Goal: Task Accomplishment & Management: Use online tool/utility

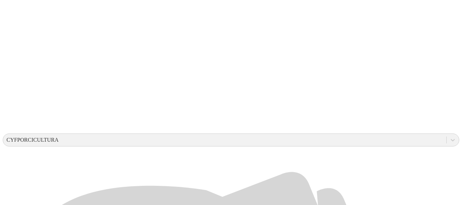
scroll to position [147, 0]
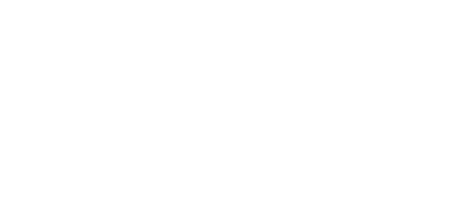
type input "General Agosto 2025"
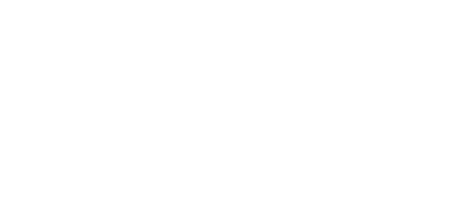
type input "Primerizas Agosto 2025"
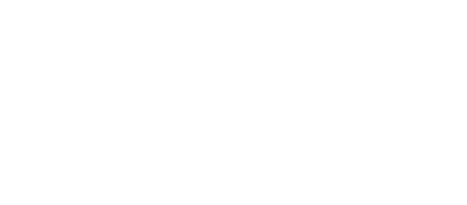
type input "Hembras Agosto 2025"
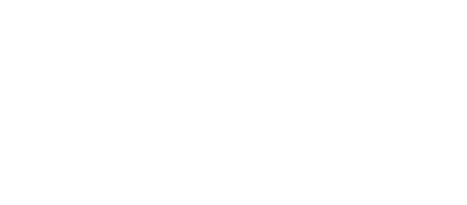
type input "p"
type input "Precebo Agosto 2025"
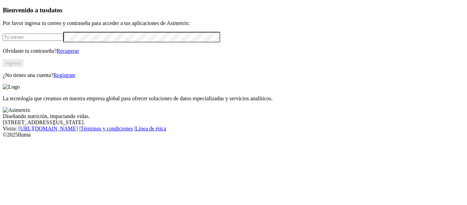
type input "[PERSON_NAME][EMAIL_ADDRESS][DOMAIN_NAME]"
click at [23, 67] on button "Ingresa" at bounding box center [13, 63] width 21 height 7
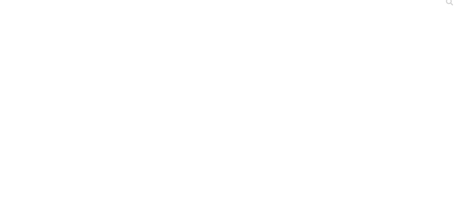
scroll to position [17, 0]
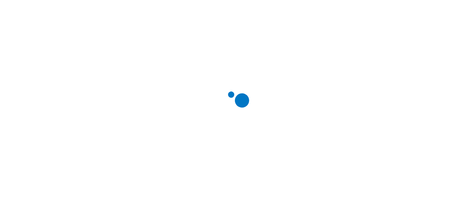
scroll to position [0, 0]
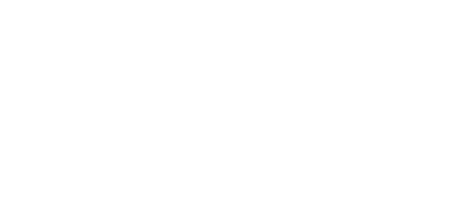
type input "General Agosto 2025"
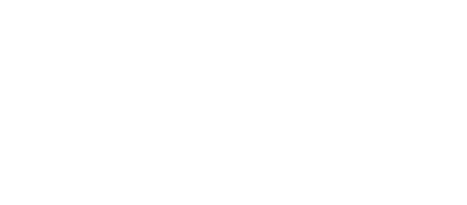
type input "Primerizas Agosto 2025"
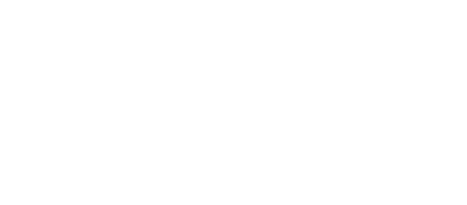
type input "Hembras Agosto 2025"
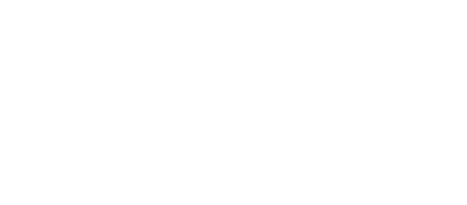
type input "Precebo Agosto 2025"
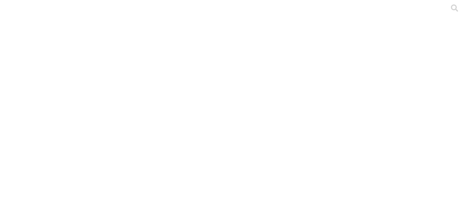
type input "Ceba Agosto 2025"
